Goal: Transaction & Acquisition: Purchase product/service

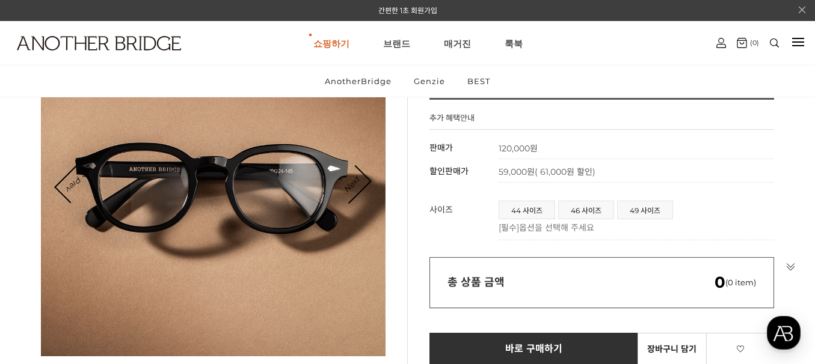
click at [373, 179] on div at bounding box center [213, 184] width 344 height 344
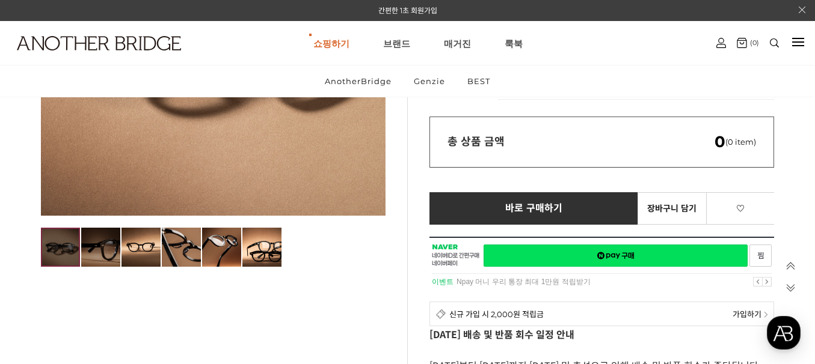
click at [113, 259] on img at bounding box center [100, 247] width 39 height 39
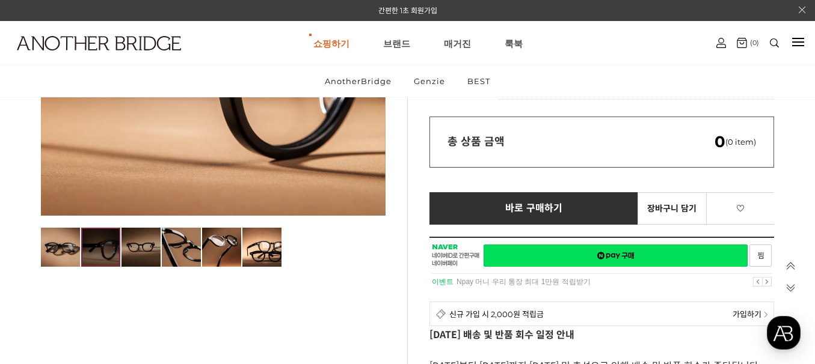
click at [147, 255] on img at bounding box center [140, 247] width 39 height 39
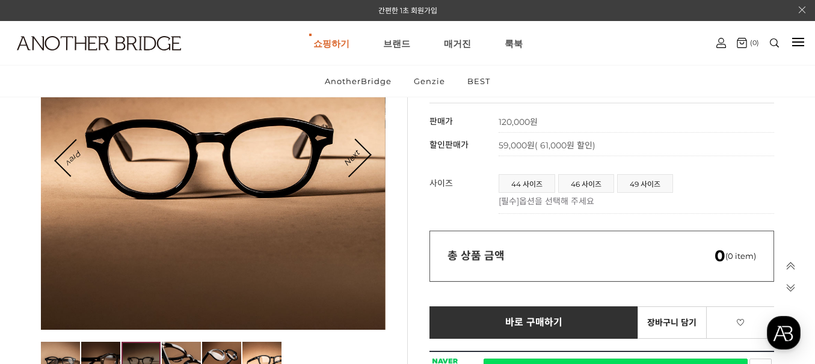
scroll to position [140, 0]
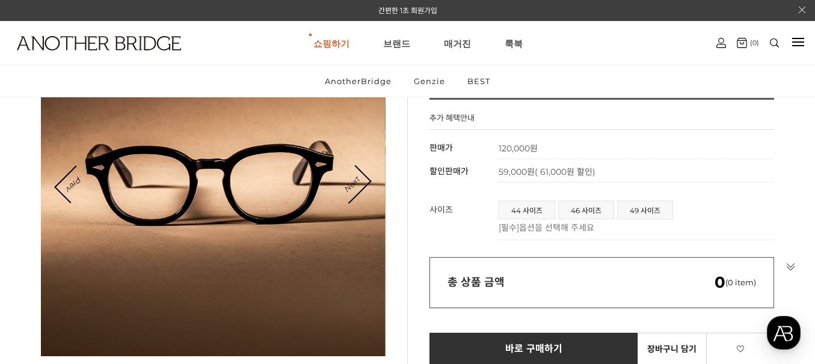
click at [369, 180] on link "Next" at bounding box center [351, 184] width 37 height 37
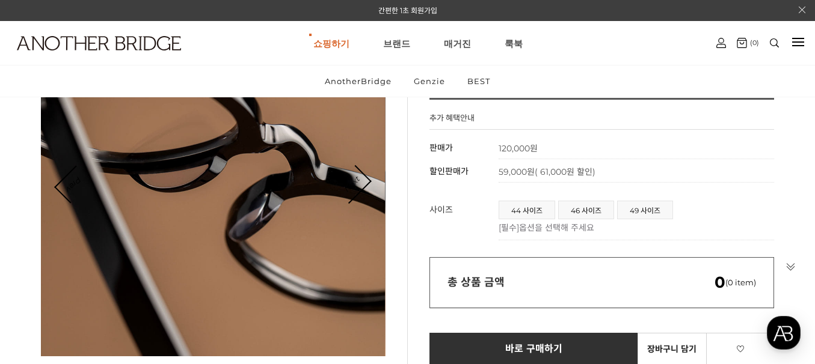
click at [361, 180] on link "Next" at bounding box center [351, 184] width 37 height 37
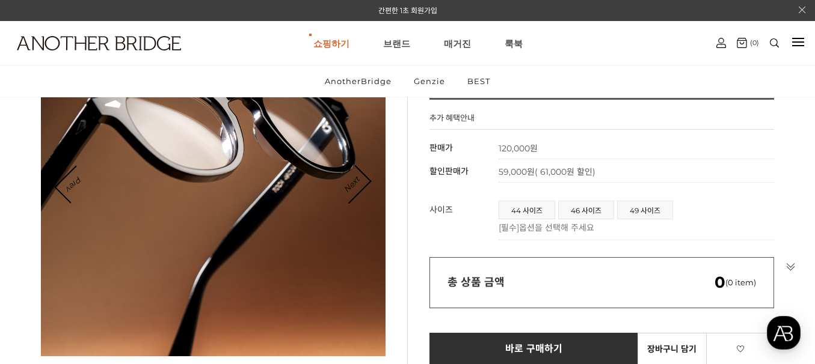
click at [371, 180] on icon "Next" at bounding box center [352, 184] width 38 height 38
click at [64, 186] on link "Prev" at bounding box center [74, 185] width 36 height 36
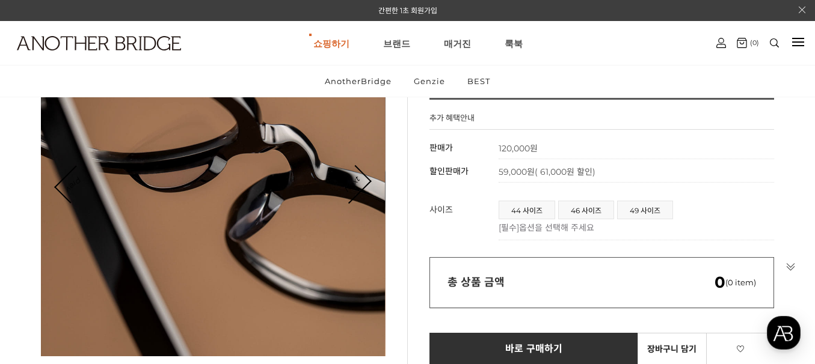
click at [64, 186] on link "Prev" at bounding box center [74, 185] width 36 height 36
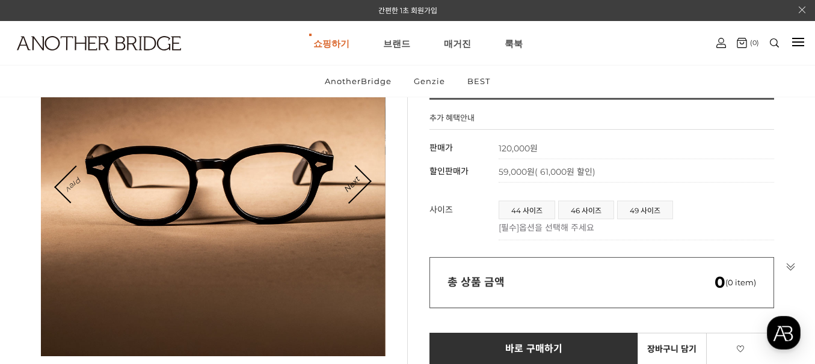
click at [64, 186] on link "Prev" at bounding box center [74, 185] width 36 height 36
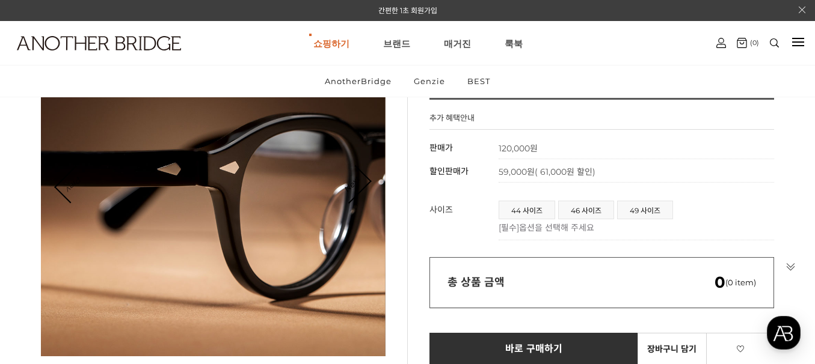
click at [64, 186] on link "Prev" at bounding box center [74, 185] width 36 height 36
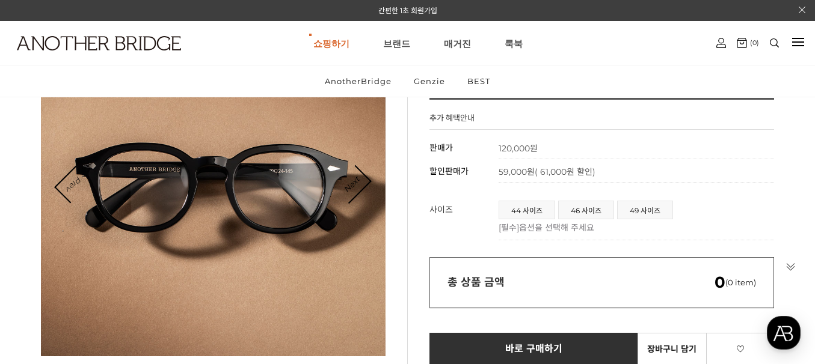
click at [64, 186] on link "Prev" at bounding box center [74, 185] width 36 height 36
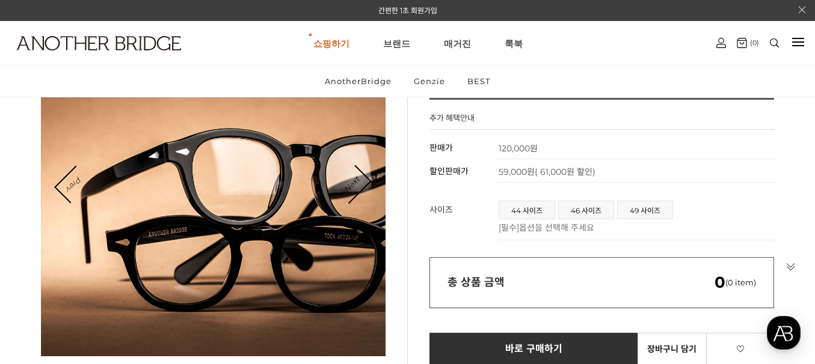
click at [64, 186] on link "Prev" at bounding box center [74, 185] width 36 height 36
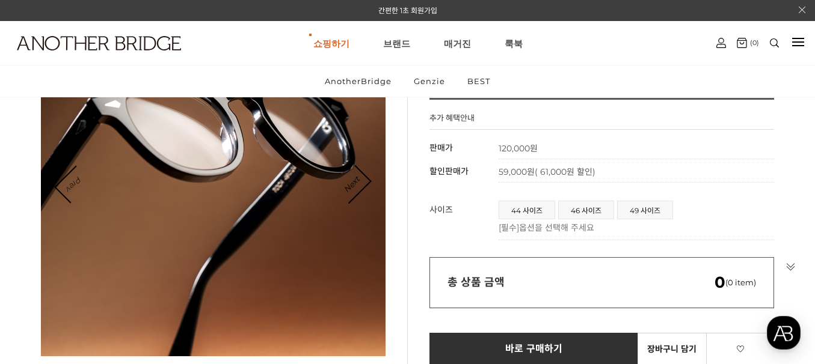
click at [64, 186] on link "Prev" at bounding box center [74, 185] width 36 height 36
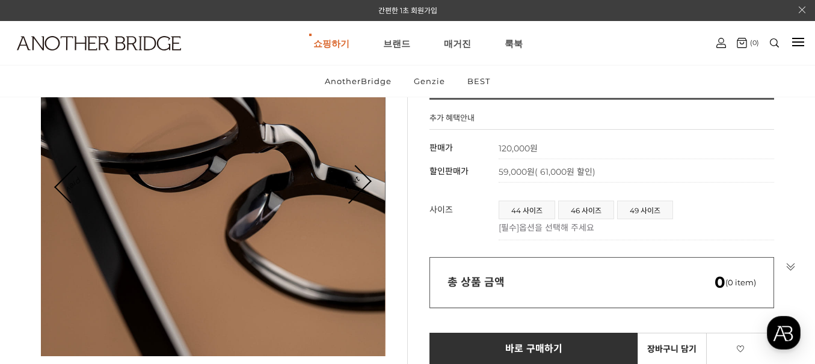
click at [64, 186] on link "Prev" at bounding box center [74, 185] width 36 height 36
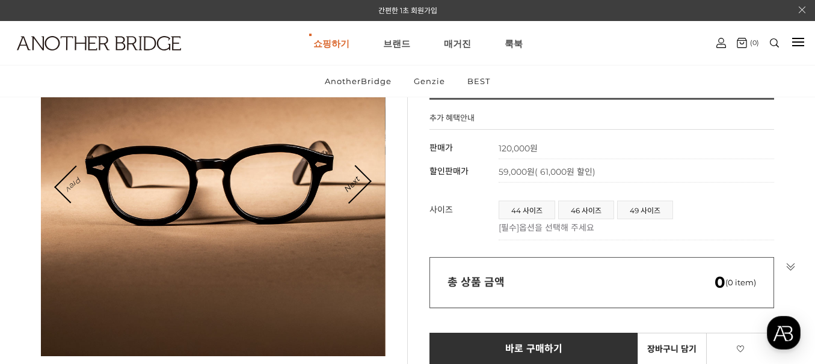
click at [64, 186] on link "Prev" at bounding box center [74, 185] width 36 height 36
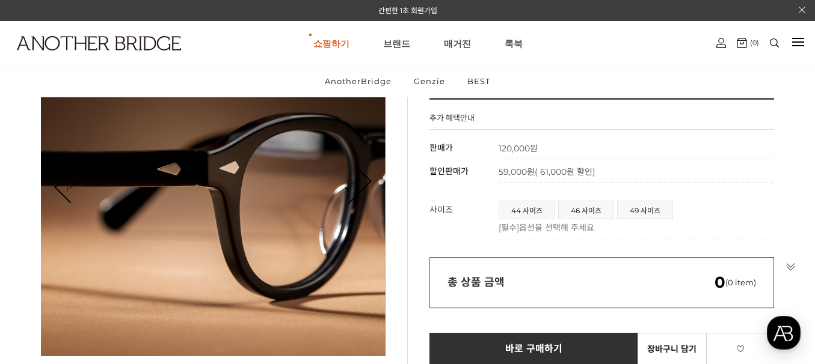
click at [64, 186] on link "Prev" at bounding box center [74, 185] width 36 height 36
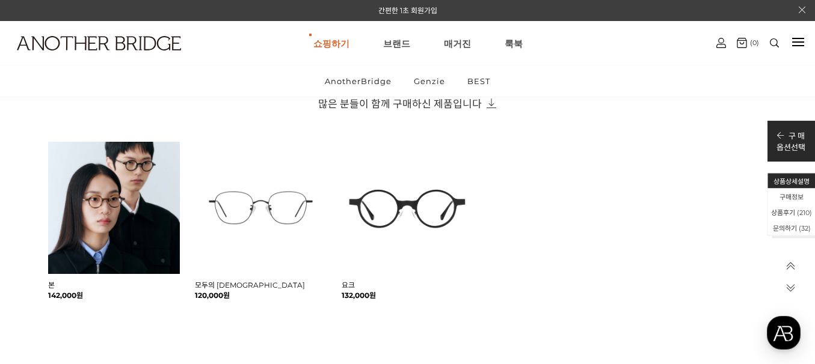
scroll to position [982, 0]
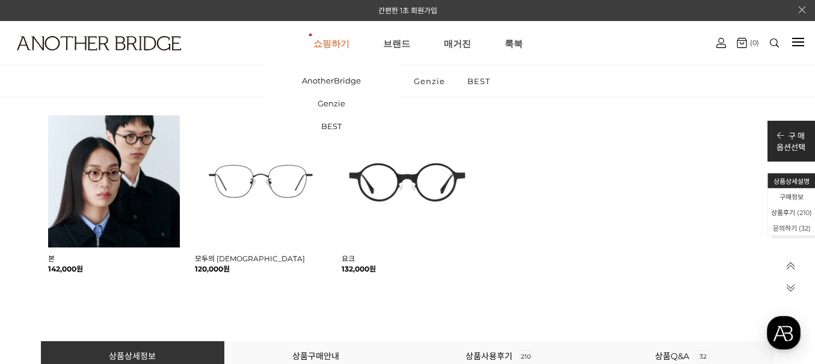
click at [339, 46] on link "쇼핑하기" at bounding box center [331, 43] width 36 height 43
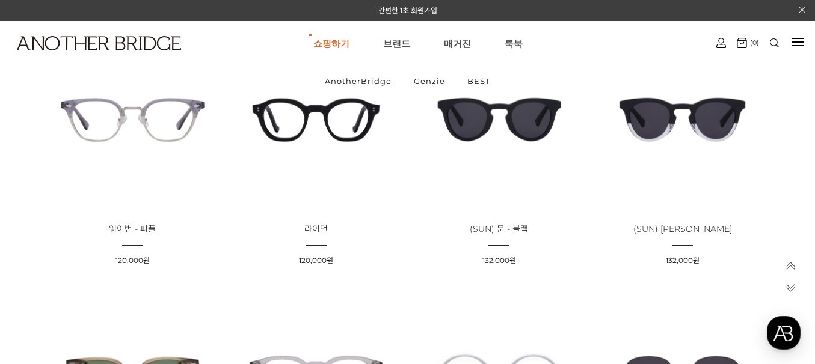
scroll to position [1543, 0]
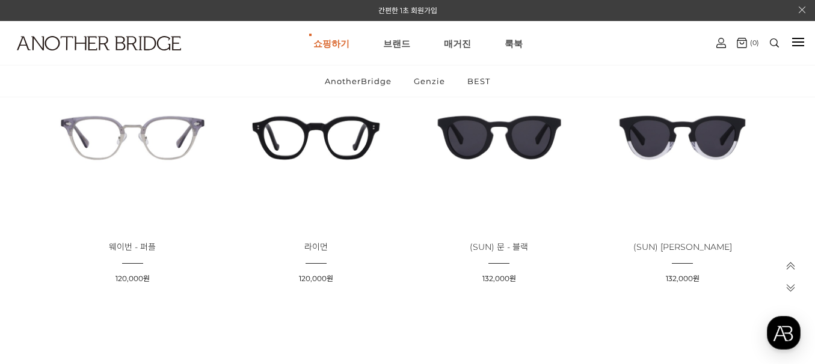
click at [342, 126] on img at bounding box center [315, 138] width 175 height 175
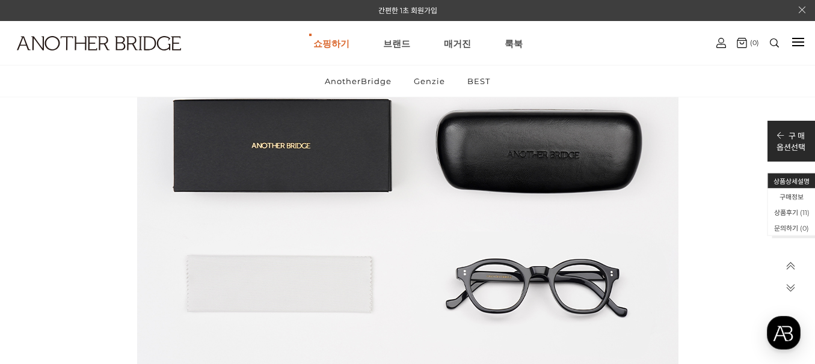
scroll to position [5752, 0]
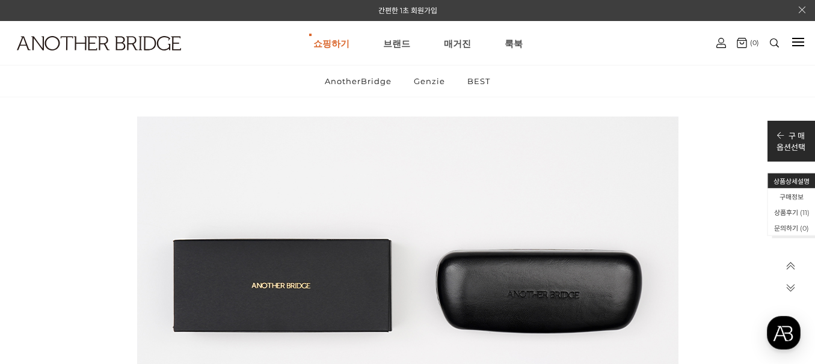
click at [81, 87] on ul "AnotherBridge Genzie BEST" at bounding box center [407, 81] width 815 height 31
